Goal: Ask a question

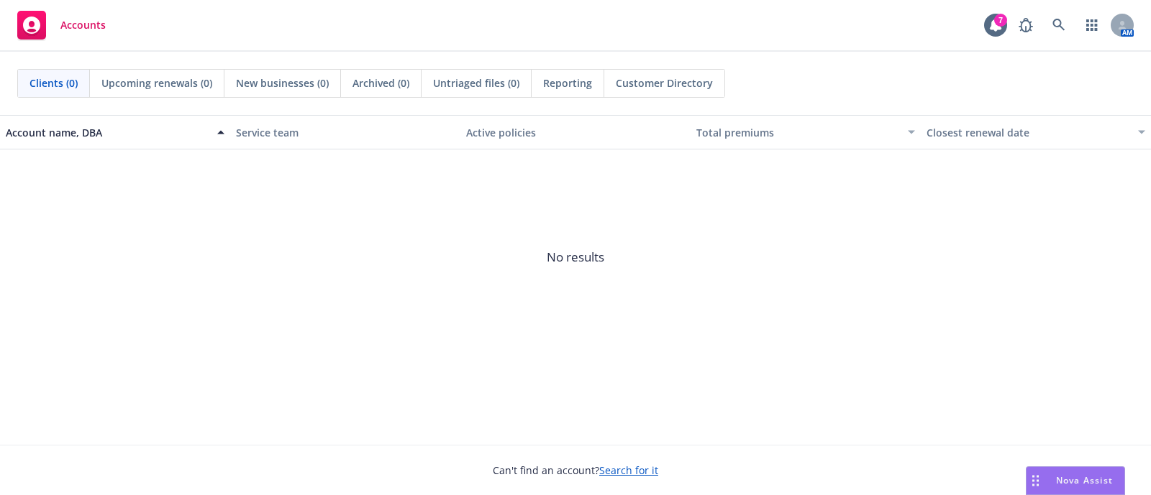
click at [1095, 480] on span "Nova Assist" at bounding box center [1084, 481] width 57 height 12
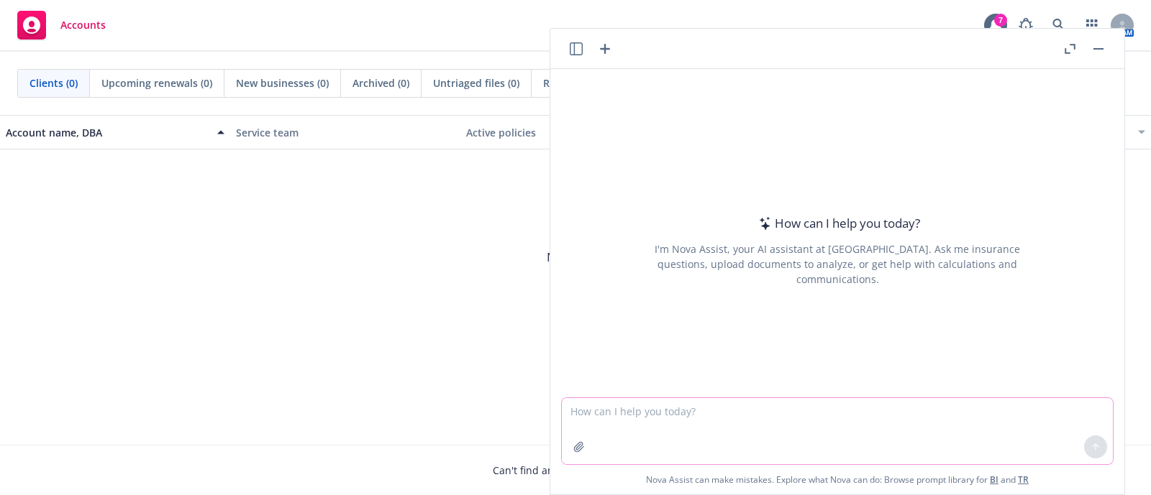
click at [917, 405] on textarea at bounding box center [837, 431] width 551 height 66
paste textarea "Hi [PERSON_NAME], Can you please confirm what the effective date for the new ad…"
type textarea "Hi [PERSON_NAME], Can you please confirm what the effective date for the new ad…"
